Goal: Information Seeking & Learning: Understand process/instructions

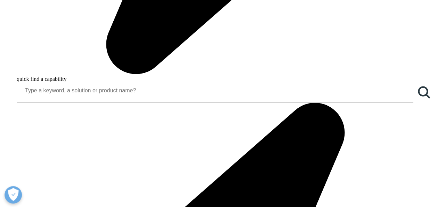
scroll to position [557, 0]
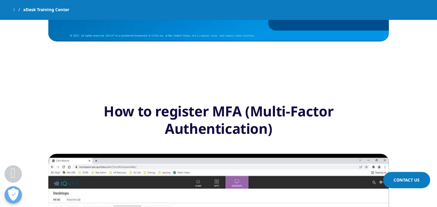
click at [376, 121] on div "How to register MFA (Multi-Factor Authentication)" at bounding box center [218, 119] width 341 height 35
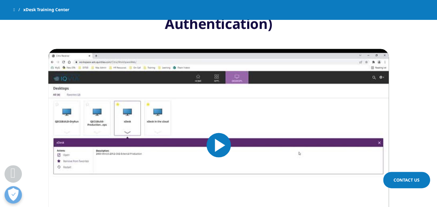
scroll to position [626, 0]
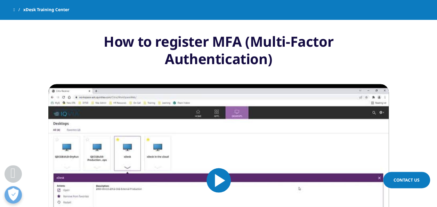
click at [219, 180] on span "Video Player" at bounding box center [219, 180] width 0 height 0
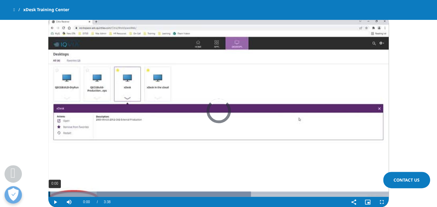
click at [49, 192] on div "Loaded : 59.50% 0:00 0:00" at bounding box center [218, 193] width 341 height 5
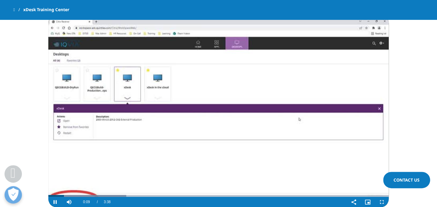
click at [125, 156] on video "Video Player" at bounding box center [218, 111] width 341 height 192
click at [112, 154] on video "Video Player" at bounding box center [218, 111] width 341 height 192
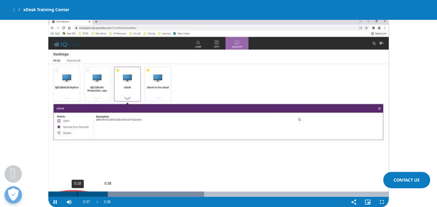
click at [77, 193] on div "0:18" at bounding box center [77, 193] width 0 height 5
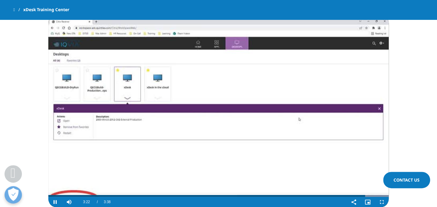
click at [209, 121] on video "Video Player" at bounding box center [218, 111] width 341 height 192
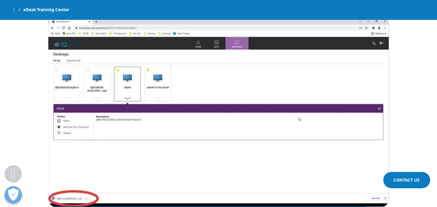
click at [412, 63] on section "How to register MFA (Multi-Factor Authentication) Video Player is loading. Play…" at bounding box center [218, 86] width 437 height 304
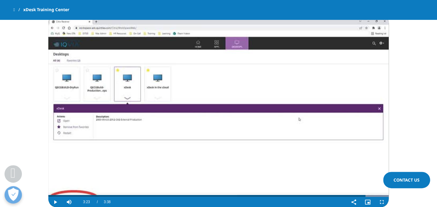
click at [260, 94] on video "Video Player" at bounding box center [218, 111] width 341 height 192
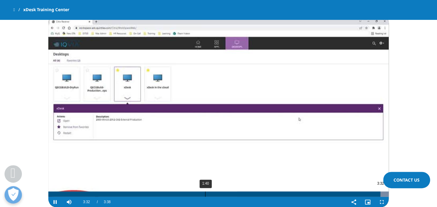
click at [205, 194] on div "1:40" at bounding box center [205, 193] width 0 height 5
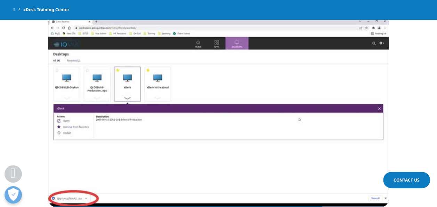
click at [416, 111] on section "How to register MFA (Multi-Factor Authentication) Video Player is loading. Play…" at bounding box center [218, 86] width 437 height 304
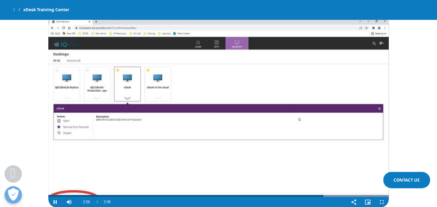
click at [206, 108] on video "Video Player" at bounding box center [218, 111] width 341 height 192
